Goal: Check status

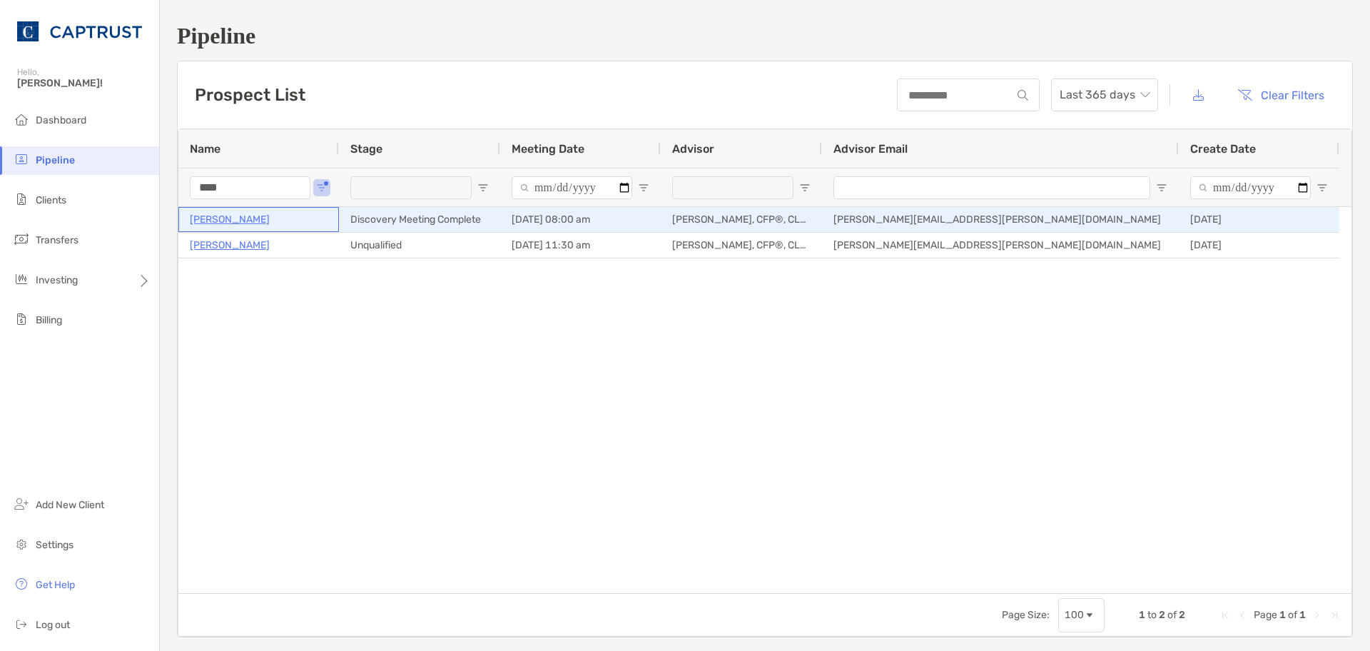
click at [202, 220] on p "[PERSON_NAME]" at bounding box center [230, 219] width 80 height 18
